Goal: Task Accomplishment & Management: Use online tool/utility

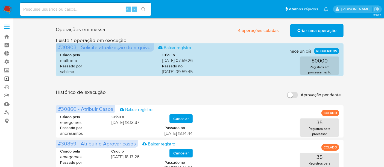
click at [8, 77] on link "Operações em massa" at bounding box center [32, 79] width 65 height 8
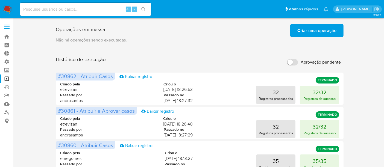
click at [308, 29] on span "Criar uma operação" at bounding box center [316, 31] width 39 height 12
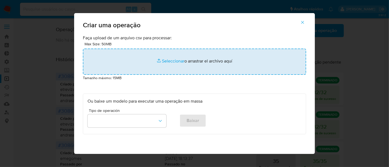
click at [172, 60] on input "file" at bounding box center [194, 62] width 223 height 26
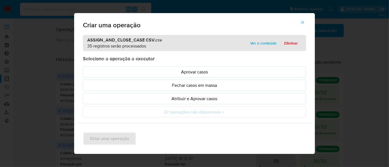
click at [260, 40] on span "Ver o conteúdo" at bounding box center [263, 43] width 26 height 8
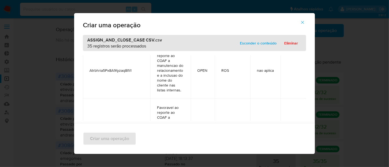
scroll to position [1884, 0]
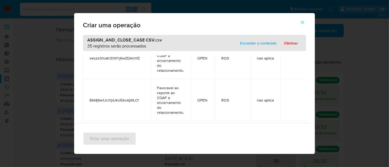
click at [259, 43] on span "Esconder o conteúdo" at bounding box center [258, 43] width 37 height 8
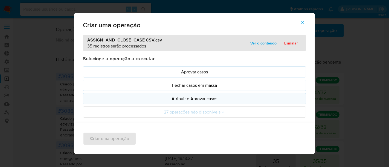
click at [194, 100] on p "Atribuir e Aprovar casos" at bounding box center [194, 99] width 214 height 6
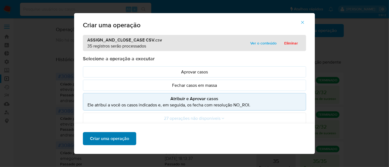
click at [119, 136] on span "Criar uma operação" at bounding box center [109, 139] width 39 height 12
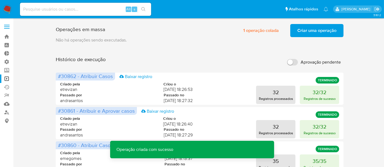
click at [312, 30] on span "Criar uma operação" at bounding box center [316, 31] width 39 height 12
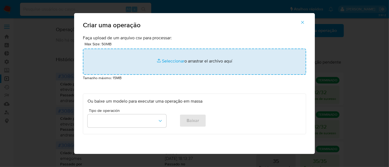
click at [166, 59] on input "file" at bounding box center [194, 62] width 223 height 26
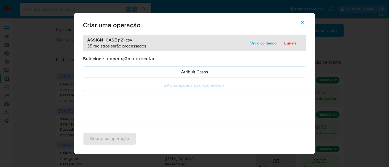
click at [259, 43] on span "Ver o conteúdo" at bounding box center [263, 43] width 26 height 8
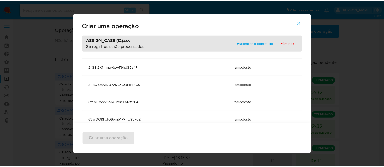
scroll to position [0, 0]
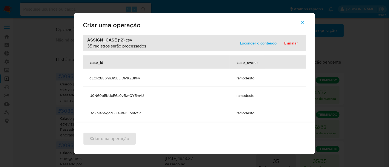
click at [257, 40] on span "Esconder o conteúdo" at bounding box center [258, 43] width 37 height 8
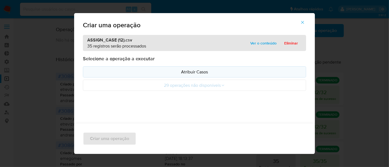
click at [194, 72] on p "Atribuir Casos" at bounding box center [194, 72] width 214 height 6
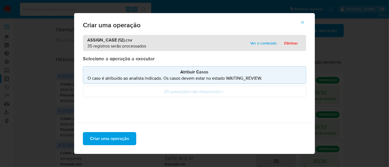
click at [255, 44] on span "Ver o conteúdo" at bounding box center [263, 43] width 26 height 8
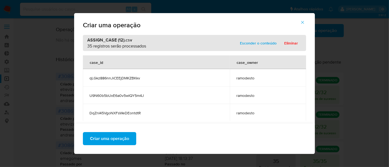
click at [255, 44] on span "Esconder o conteúdo" at bounding box center [258, 43] width 37 height 8
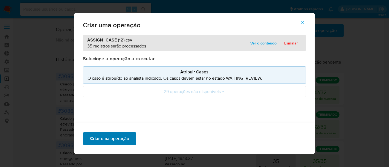
click at [112, 135] on span "Criar uma operação" at bounding box center [109, 139] width 39 height 12
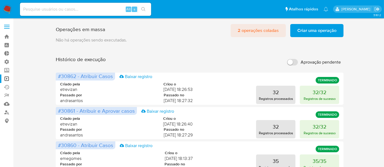
click at [271, 28] on span "2 operações coladas" at bounding box center [258, 31] width 41 height 12
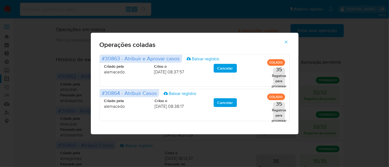
drag, startPoint x: 284, startPoint y: 40, endPoint x: 191, endPoint y: 5, distance: 99.8
click at [283, 38] on button "button" at bounding box center [285, 42] width 19 height 13
